Goal: Task Accomplishment & Management: Complete application form

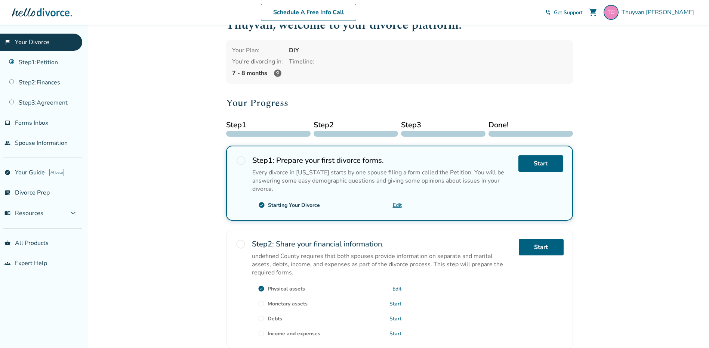
scroll to position [37, 0]
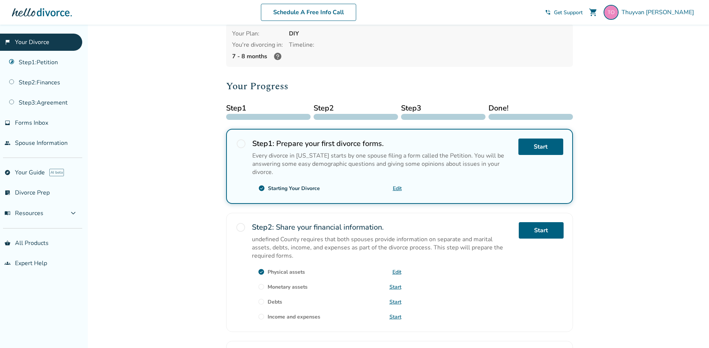
click at [399, 285] on link "Start" at bounding box center [396, 287] width 12 height 7
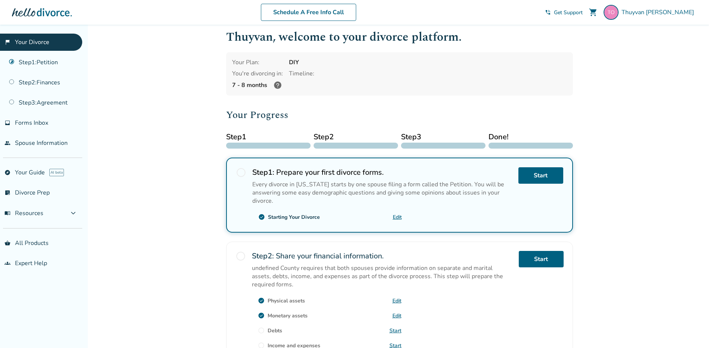
scroll to position [112, 0]
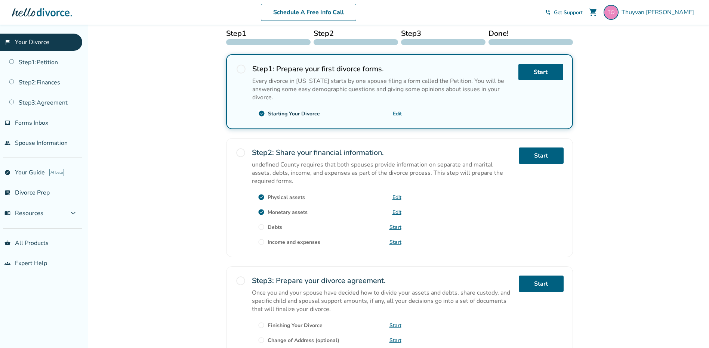
click at [397, 227] on link "Start" at bounding box center [396, 227] width 12 height 7
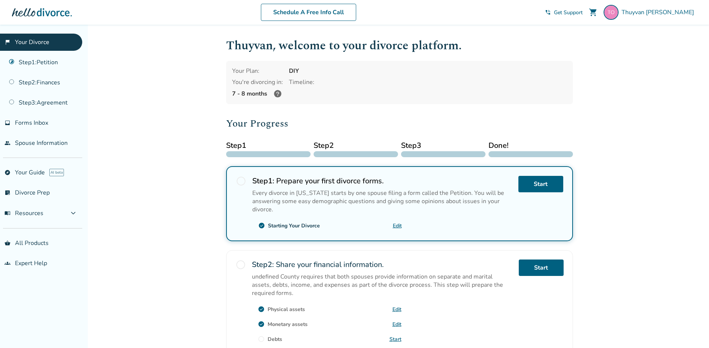
scroll to position [112, 0]
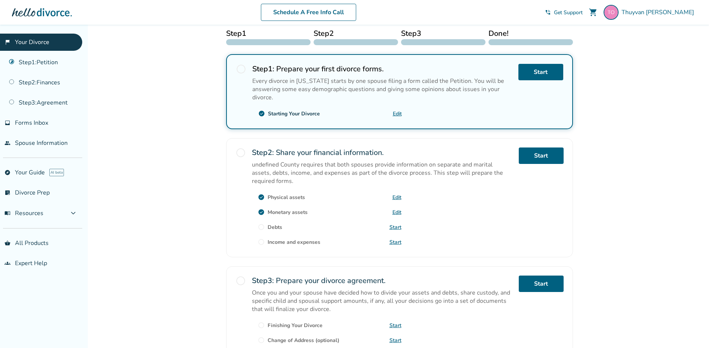
click at [396, 226] on link "Start" at bounding box center [396, 227] width 12 height 7
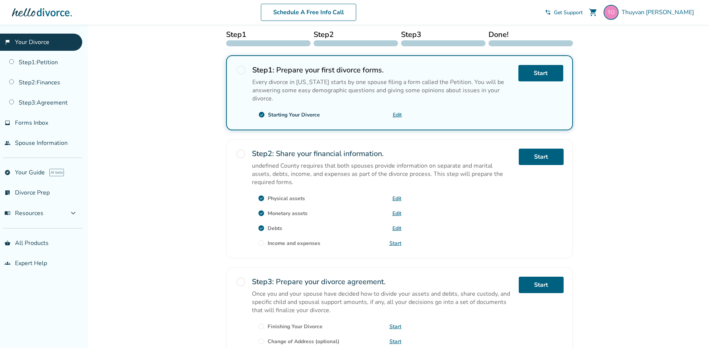
scroll to position [150, 0]
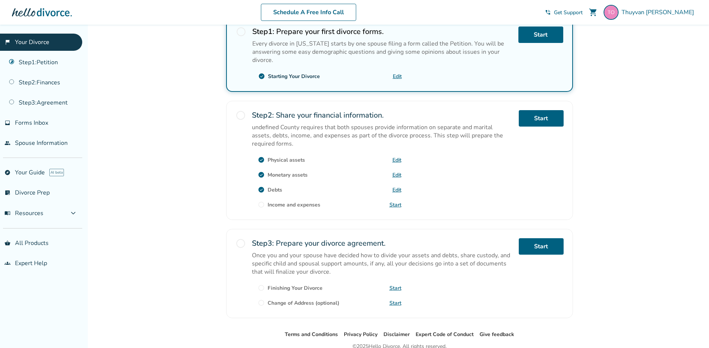
click at [397, 207] on link "Start" at bounding box center [396, 204] width 12 height 7
